Goal: Information Seeking & Learning: Learn about a topic

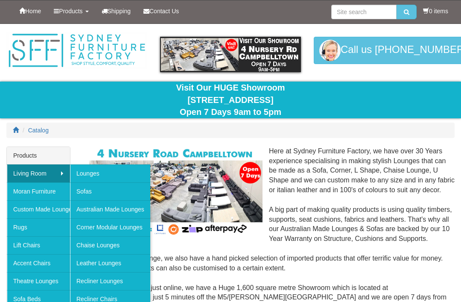
click at [108, 172] on link "Lounges" at bounding box center [110, 173] width 80 height 18
click at [124, 212] on link "Australian Made Lounges" at bounding box center [110, 209] width 80 height 18
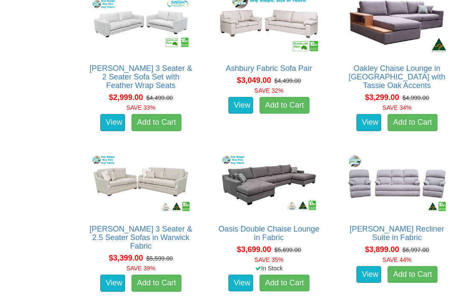
scroll to position [1805, 0]
click at [402, 225] on link "[PERSON_NAME] Recliner Suite in Fabric" at bounding box center [397, 233] width 94 height 17
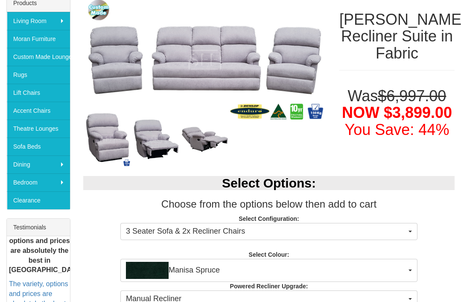
scroll to position [155, 0]
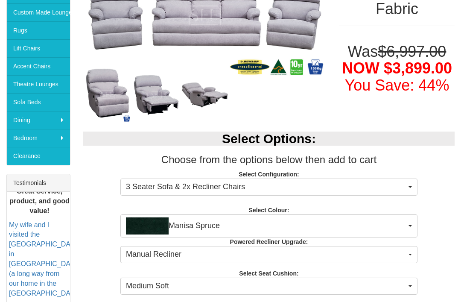
click at [410, 225] on span "button" at bounding box center [410, 226] width 3 height 2
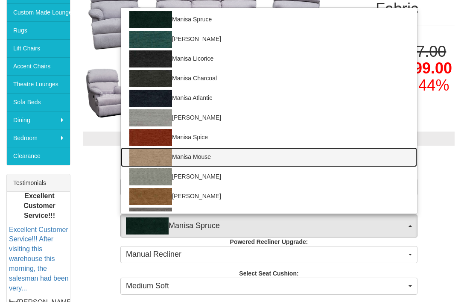
click at [158, 158] on img at bounding box center [150, 157] width 43 height 17
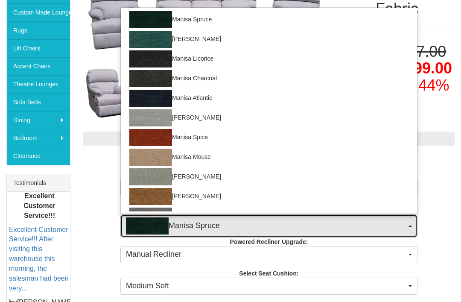
select select "1528"
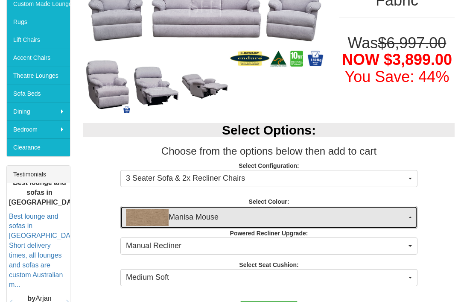
scroll to position [205, 0]
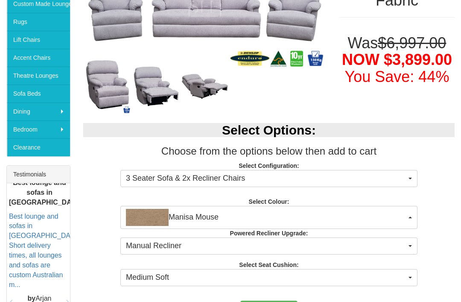
click at [410, 277] on span "button" at bounding box center [410, 278] width 3 height 2
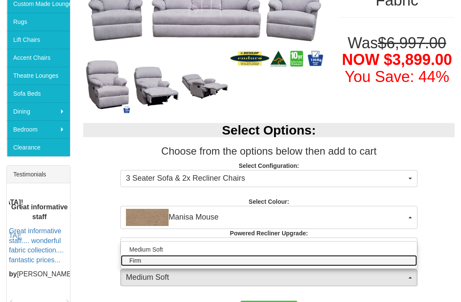
click at [147, 263] on link "Firm" at bounding box center [269, 260] width 296 height 11
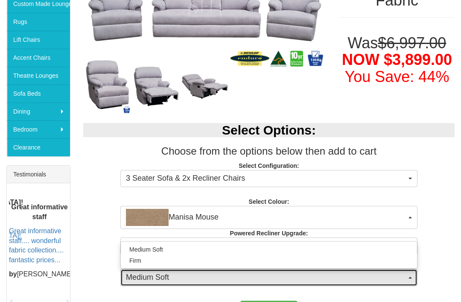
select select "1657"
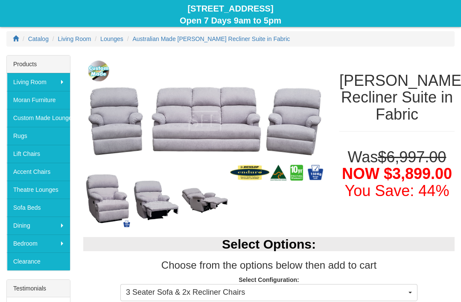
scroll to position [91, 0]
click at [208, 197] on img at bounding box center [205, 200] width 49 height 27
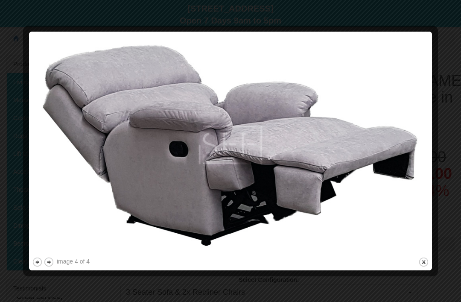
click at [378, 89] on img at bounding box center [230, 145] width 397 height 221
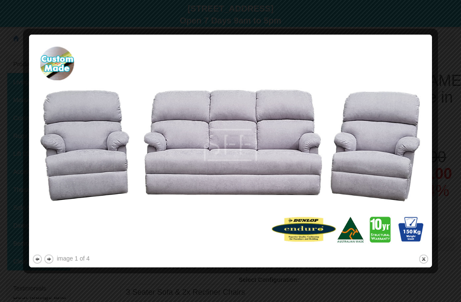
click at [53, 261] on button "next" at bounding box center [49, 259] width 11 height 11
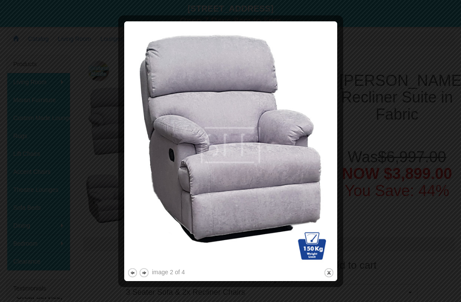
click at [147, 273] on button "next" at bounding box center [144, 272] width 11 height 11
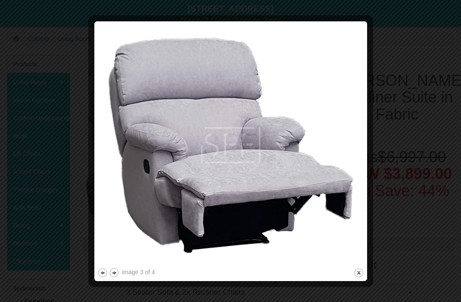
click at [116, 273] on button "next" at bounding box center [114, 272] width 11 height 11
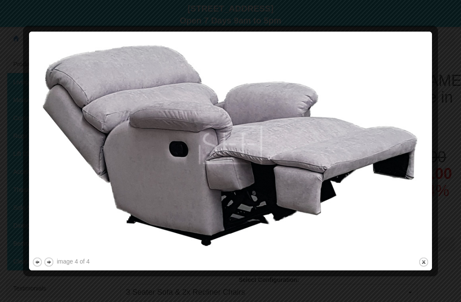
click at [34, 263] on button "previous" at bounding box center [37, 262] width 11 height 11
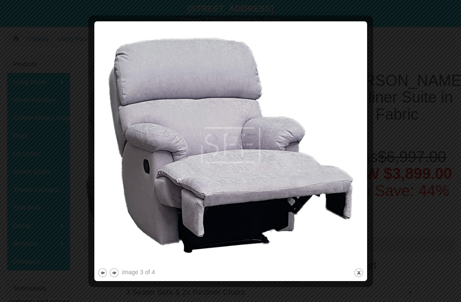
click at [98, 273] on button "previous" at bounding box center [102, 272] width 11 height 11
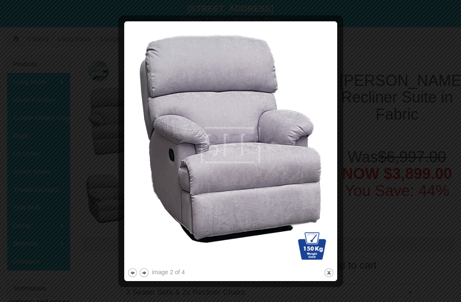
click at [129, 273] on button "previous" at bounding box center [132, 272] width 11 height 11
